Goal: Information Seeking & Learning: Learn about a topic

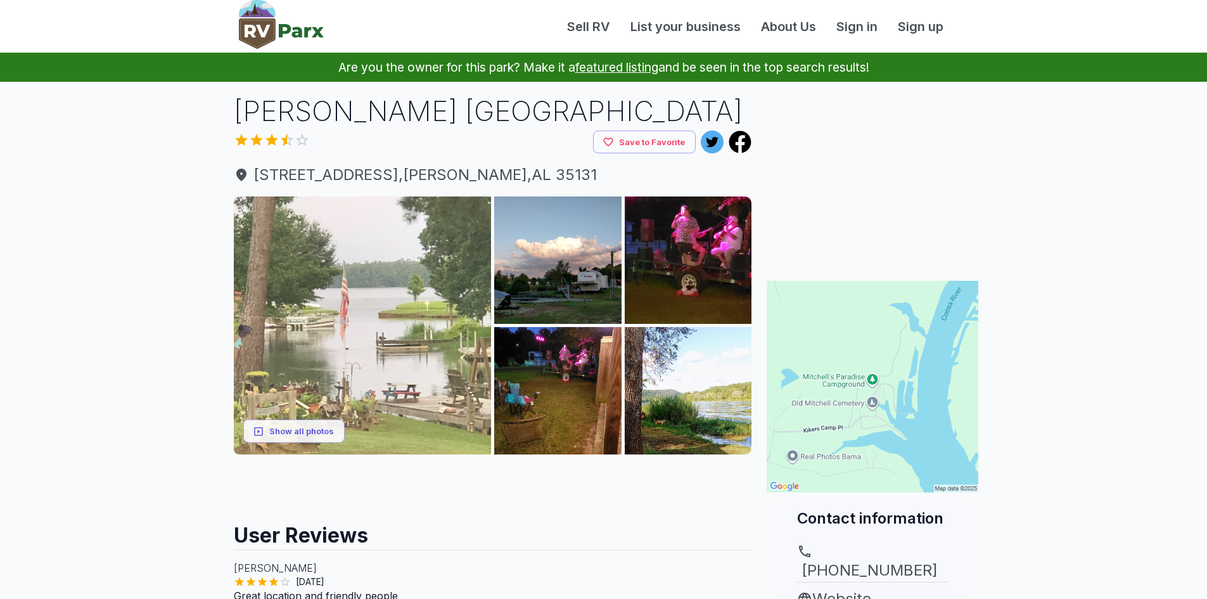
click at [448, 327] on img at bounding box center [363, 325] width 258 height 258
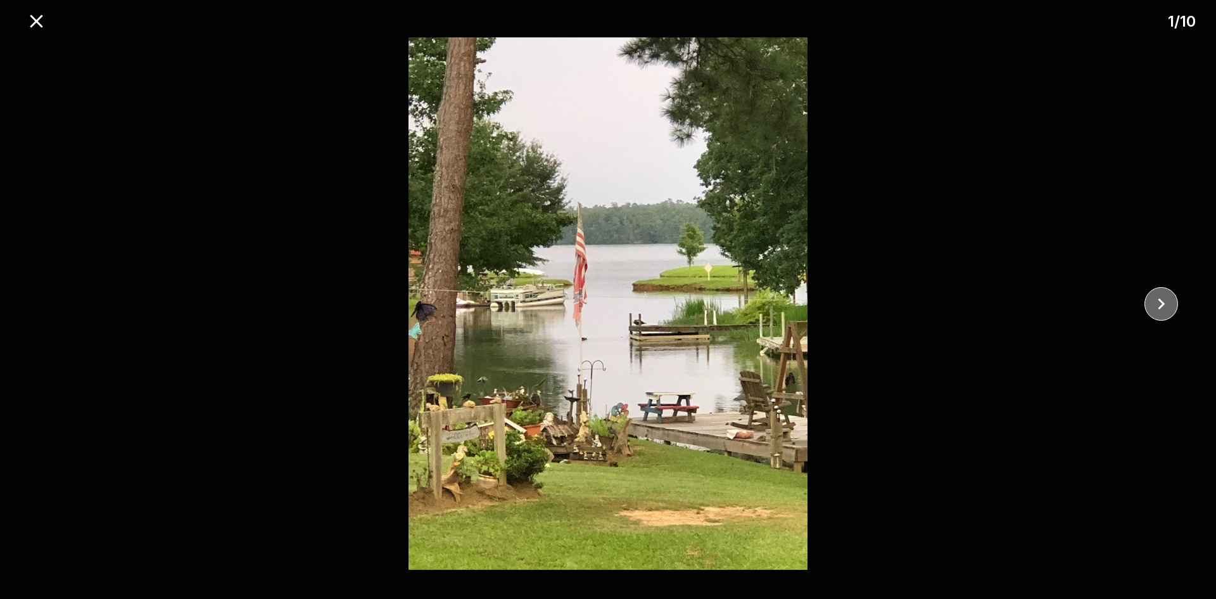
click at [1164, 301] on icon "close" at bounding box center [1161, 304] width 22 height 22
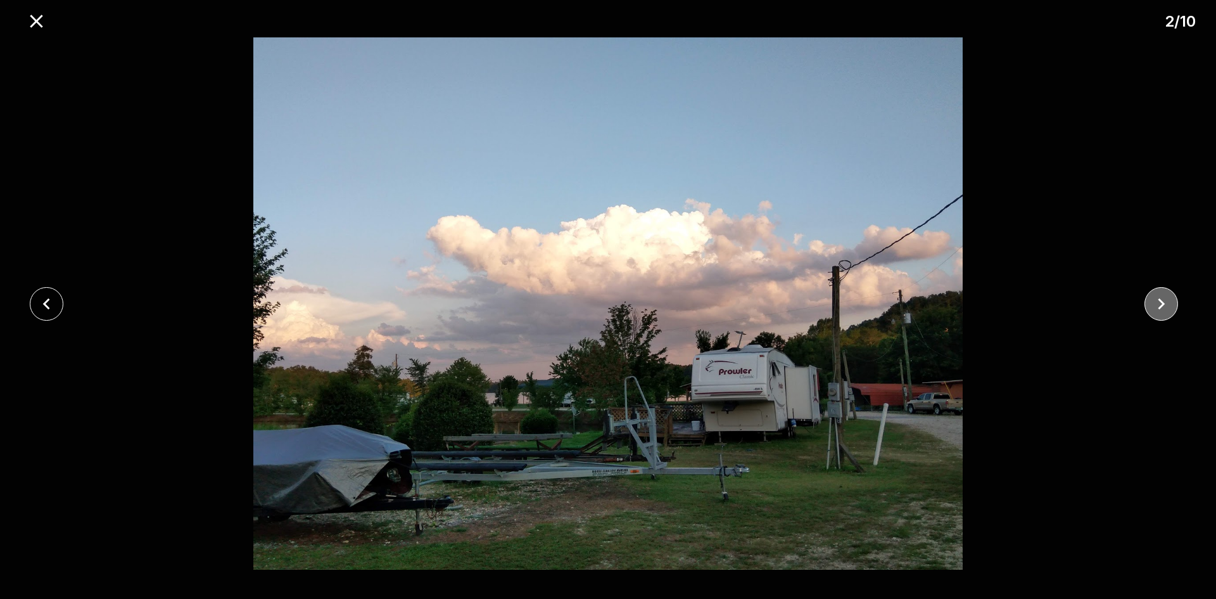
click at [1164, 301] on icon "close" at bounding box center [1161, 304] width 22 height 22
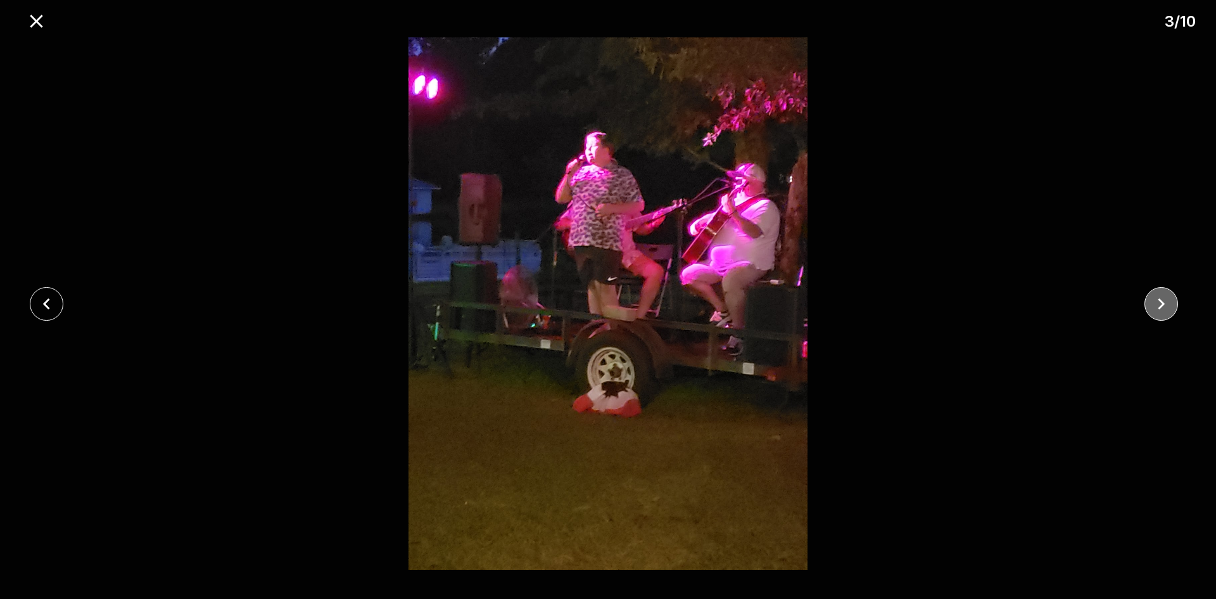
click at [1164, 301] on icon "close" at bounding box center [1161, 304] width 22 height 22
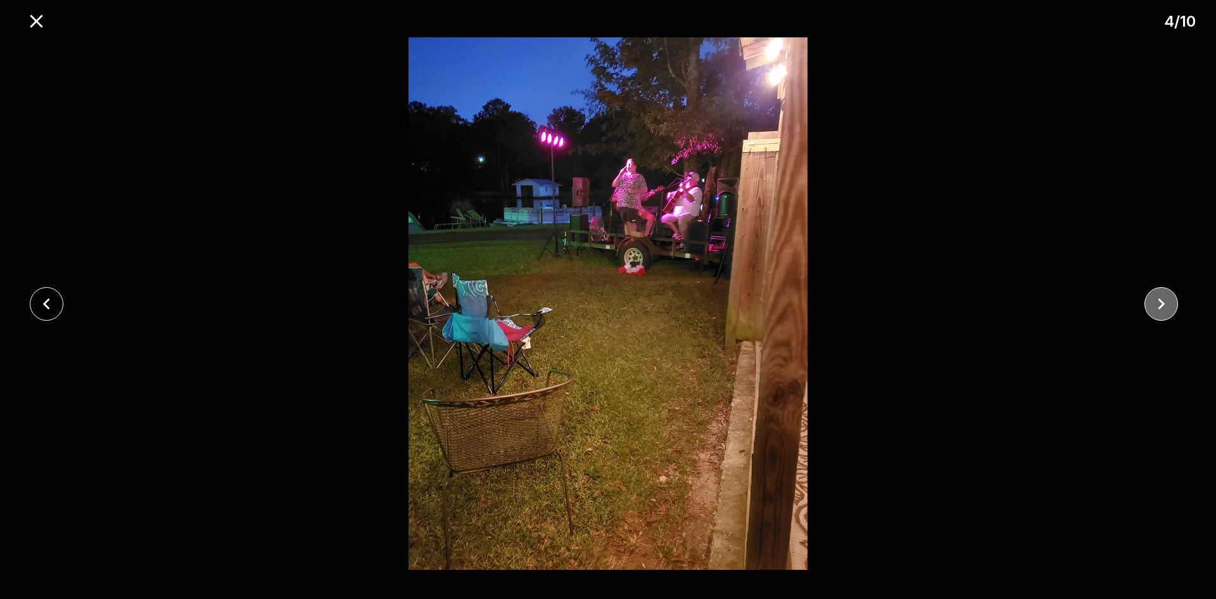
click at [1164, 301] on icon "close" at bounding box center [1161, 304] width 22 height 22
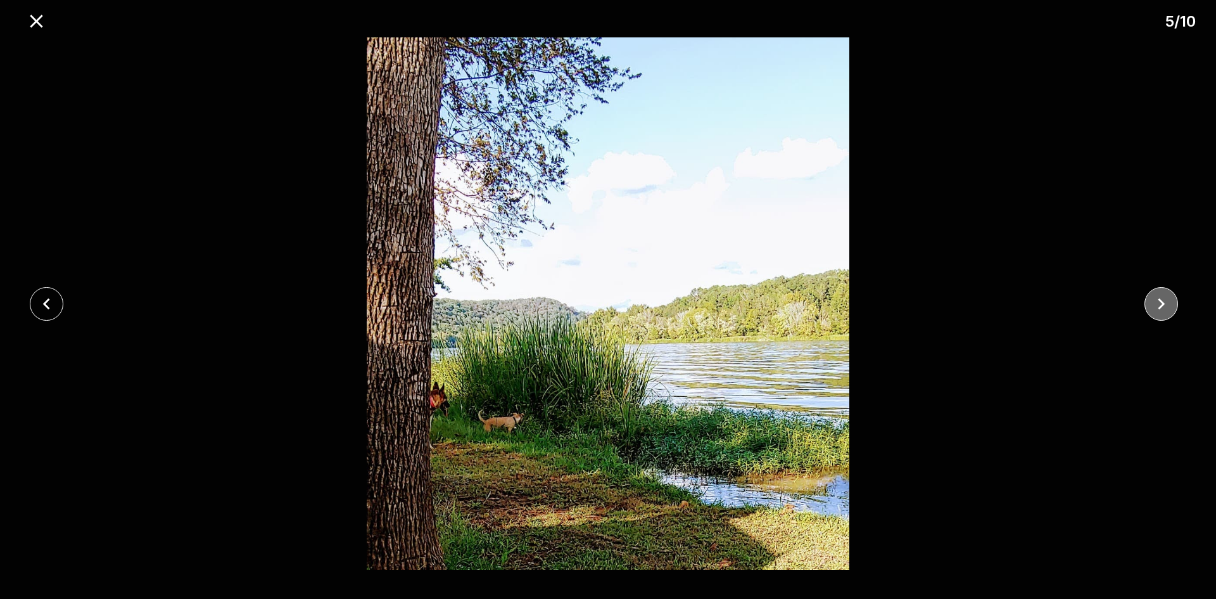
click at [1164, 301] on icon "close" at bounding box center [1161, 304] width 22 height 22
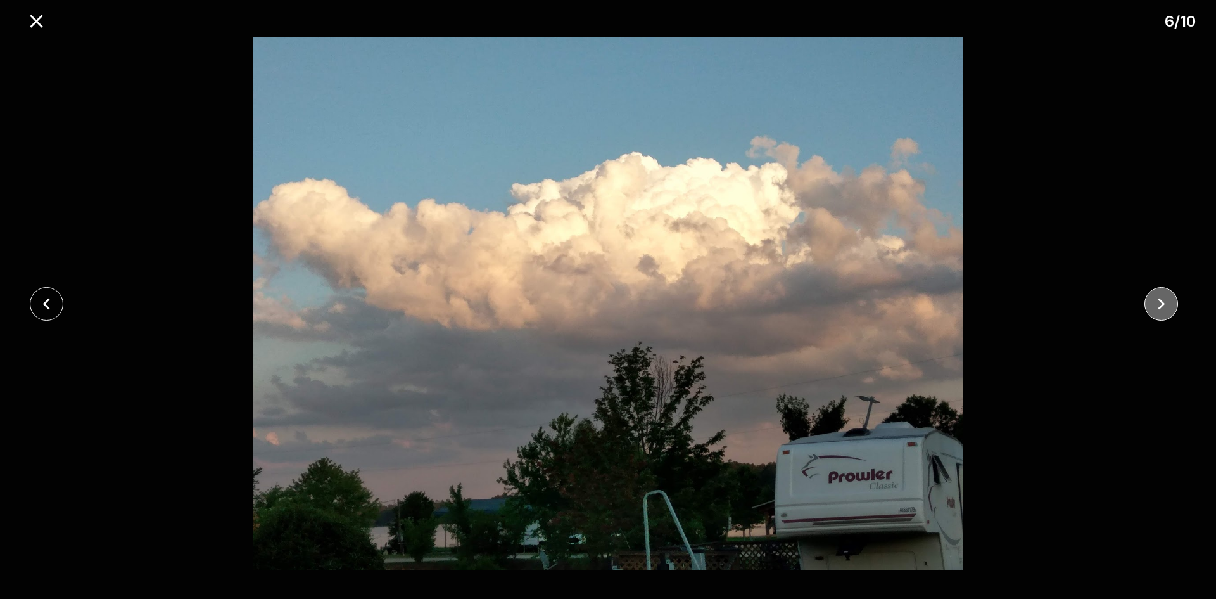
click at [1164, 301] on icon "close" at bounding box center [1161, 304] width 22 height 22
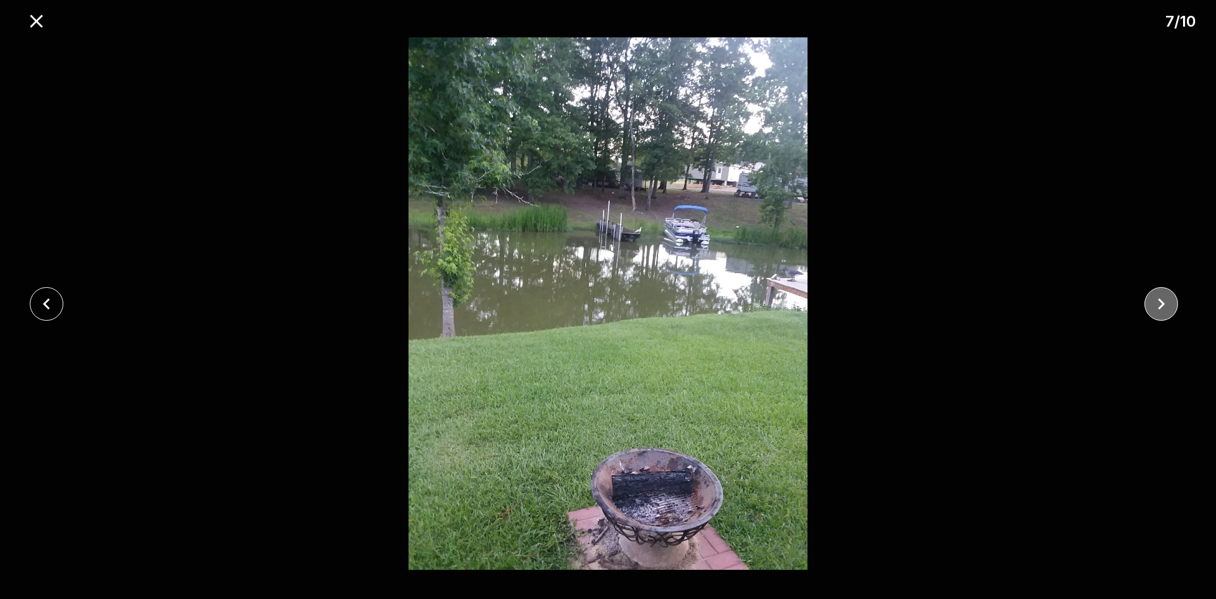
click at [1164, 301] on icon "close" at bounding box center [1161, 304] width 22 height 22
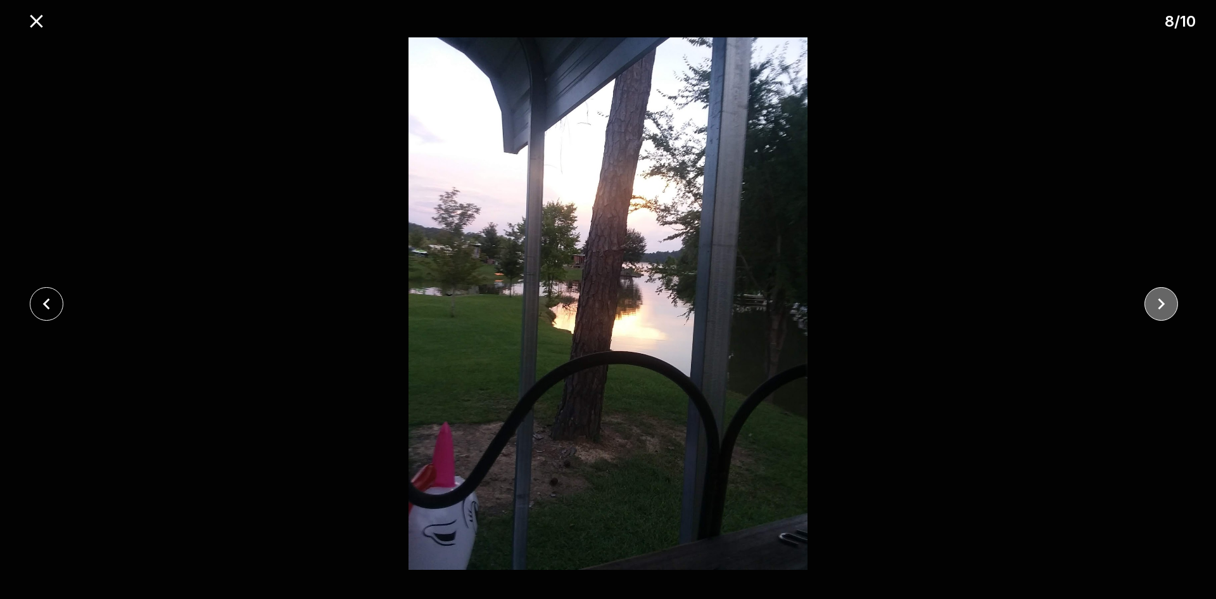
click at [1164, 301] on icon "close" at bounding box center [1161, 304] width 22 height 22
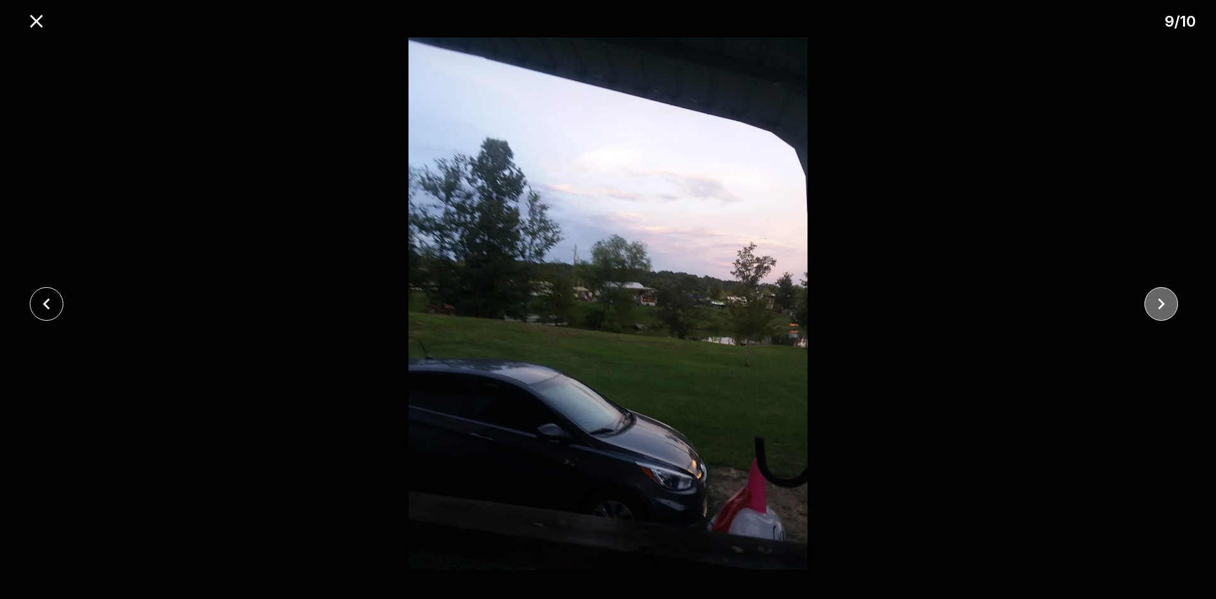
click at [1164, 301] on icon "close" at bounding box center [1161, 304] width 22 height 22
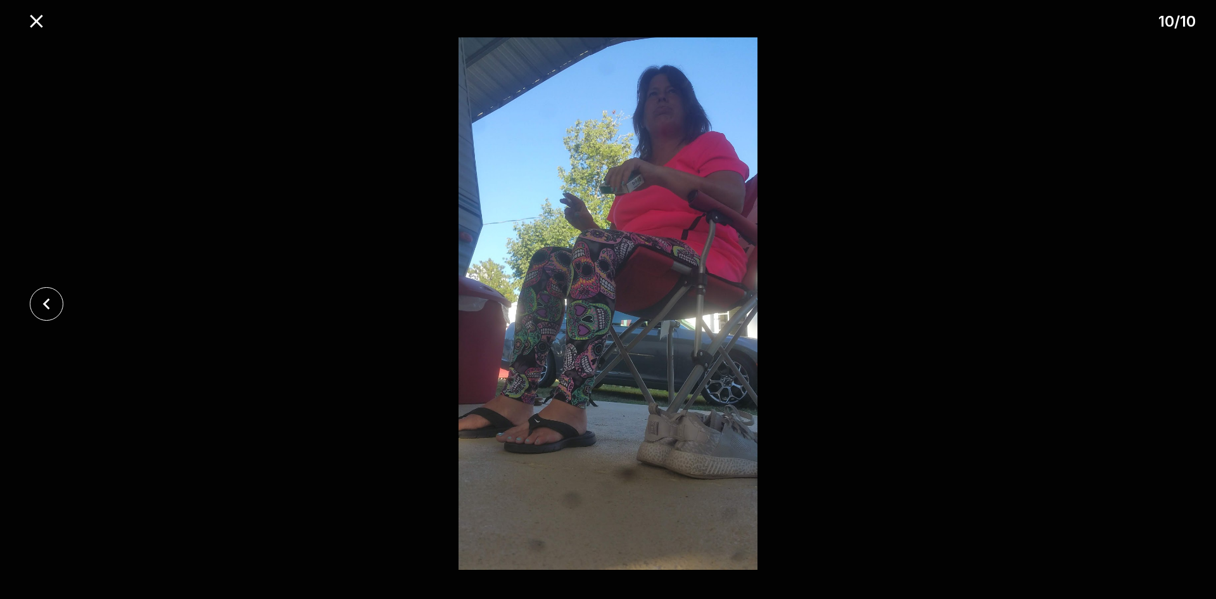
click at [1164, 301] on div at bounding box center [608, 303] width 1216 height 532
click at [36, 20] on icon "close" at bounding box center [36, 21] width 13 height 13
